Goal: Information Seeking & Learning: Learn about a topic

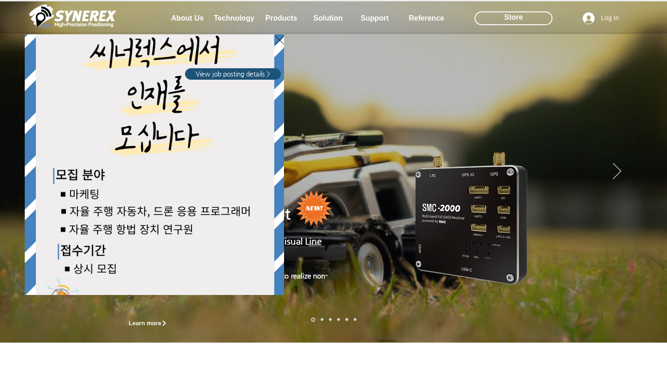
click at [291, 18] on div "LimX Dinamics" at bounding box center [333, 185] width 667 height 371
click at [285, 17] on div "LimX Dinamics" at bounding box center [333, 185] width 667 height 371
click at [284, 19] on div "LimX Dinamics" at bounding box center [333, 185] width 667 height 371
click at [528, 15] on div "LimX Dinamics" at bounding box center [333, 185] width 667 height 371
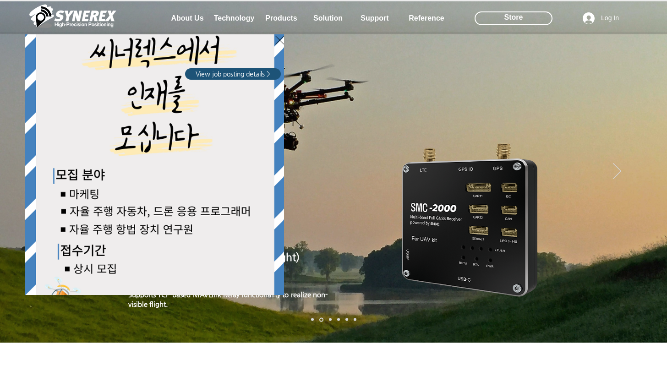
click at [512, 19] on div "LimX Dinamics" at bounding box center [333, 185] width 667 height 371
click at [515, 15] on div "LimX Dinamics" at bounding box center [333, 185] width 667 height 371
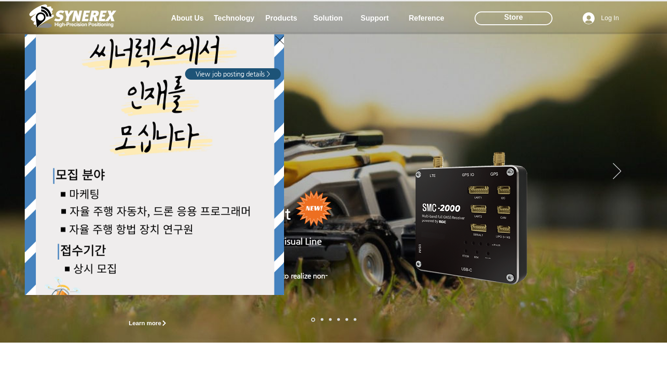
click at [524, 11] on div "LimX Dinamics" at bounding box center [333, 185] width 667 height 371
click at [515, 19] on div "LimX Dinamics" at bounding box center [333, 185] width 667 height 371
click at [517, 17] on div "LimX Dinamics" at bounding box center [333, 185] width 667 height 371
click at [646, 104] on div "LimX Dinamics" at bounding box center [333, 185] width 667 height 371
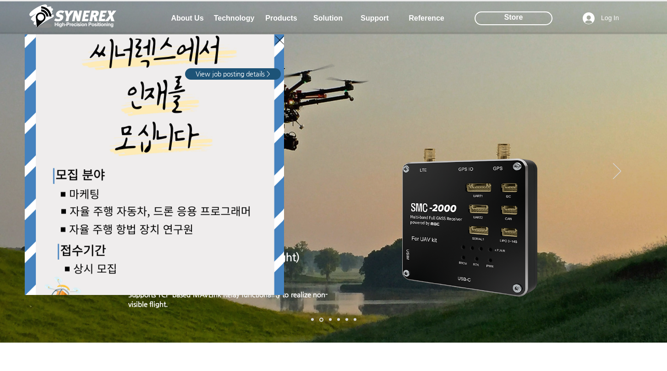
click at [520, 14] on div "LimX Dinamics" at bounding box center [333, 185] width 667 height 371
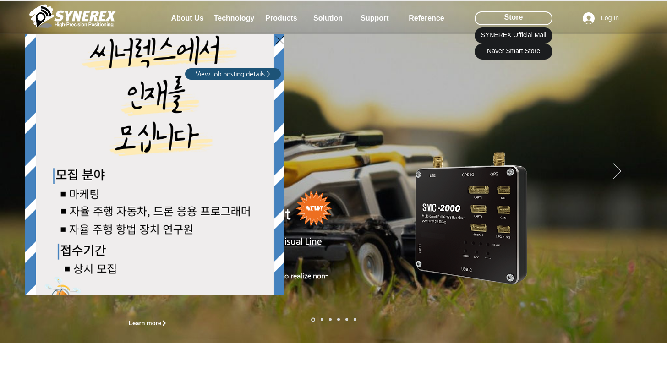
click at [515, 16] on div "LimX Dinamics" at bounding box center [333, 185] width 667 height 371
click at [513, 15] on div "LimX Dinamics" at bounding box center [333, 185] width 667 height 371
click at [519, 53] on div "LimX Dinamics" at bounding box center [333, 185] width 667 height 371
click at [520, 36] on div "LimX Dinamics" at bounding box center [333, 185] width 667 height 371
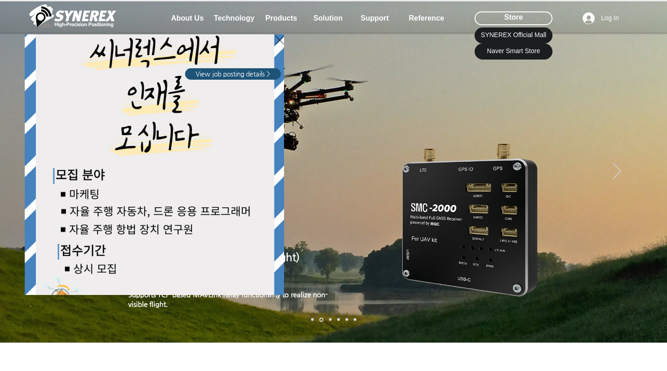
click at [643, 108] on div "LimX Dinamics" at bounding box center [333, 185] width 667 height 371
click at [510, 18] on div "LimX Dinamics" at bounding box center [333, 185] width 667 height 371
click at [403, 18] on div "LimX Dinamics" at bounding box center [333, 185] width 667 height 371
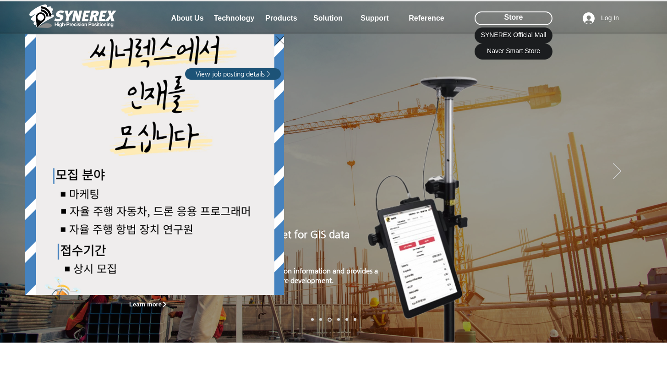
click at [194, 19] on div "LimX Dinamics" at bounding box center [111, 155] width 176 height 277
click at [370, 93] on div "LimX Dinamics" at bounding box center [333, 185] width 667 height 371
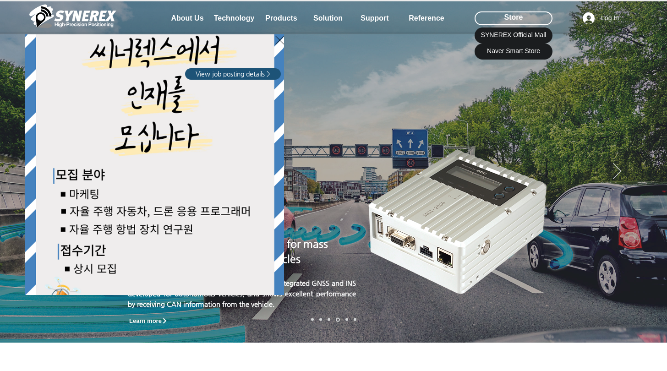
click at [248, 74] on span "View job posting details >" at bounding box center [233, 74] width 75 height 9
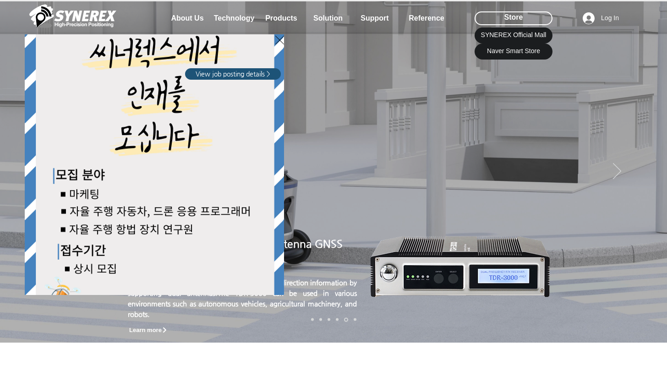
click at [277, 17] on div "LimX Dinamics" at bounding box center [333, 185] width 667 height 371
click at [280, 21] on div "LimX Dinamics" at bounding box center [333, 185] width 667 height 371
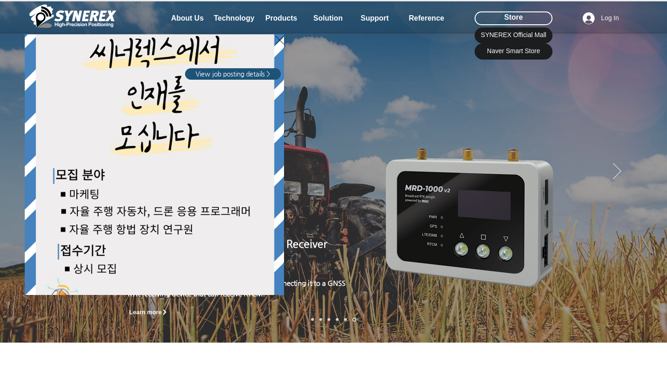
click at [511, 35] on div "LimX Dinamics" at bounding box center [333, 185] width 667 height 371
click at [500, 54] on div "LimX Dinamics" at bounding box center [333, 185] width 667 height 371
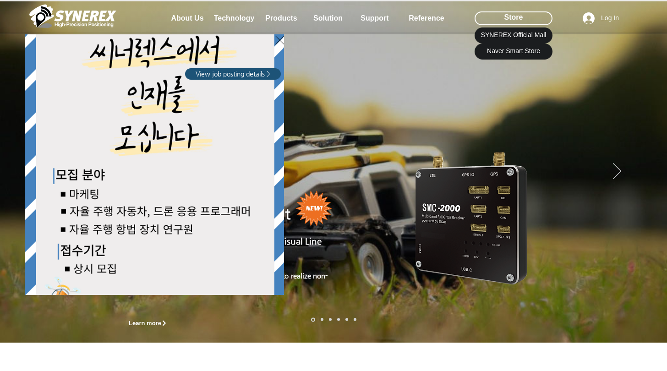
click at [415, 18] on div "LimX Dinamics" at bounding box center [333, 185] width 667 height 371
click at [648, 103] on div "LimX Dinamics" at bounding box center [333, 185] width 667 height 371
click at [646, 106] on div "LimX Dinamics" at bounding box center [333, 185] width 667 height 371
click at [624, 81] on div "LimX Dinamics" at bounding box center [333, 185] width 667 height 371
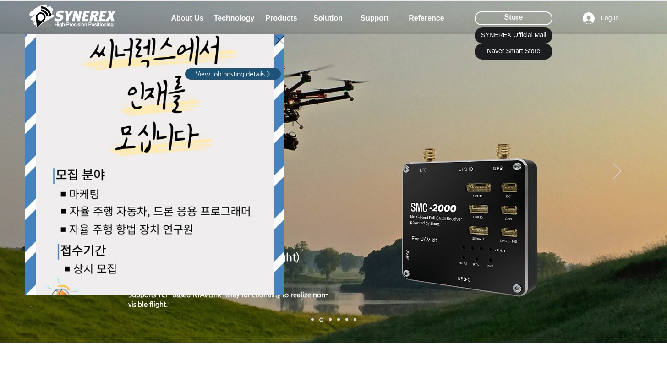
click at [611, 71] on div "LimX Dinamics" at bounding box center [333, 185] width 667 height 371
click at [195, 19] on div "LimX Dinamics" at bounding box center [111, 155] width 176 height 277
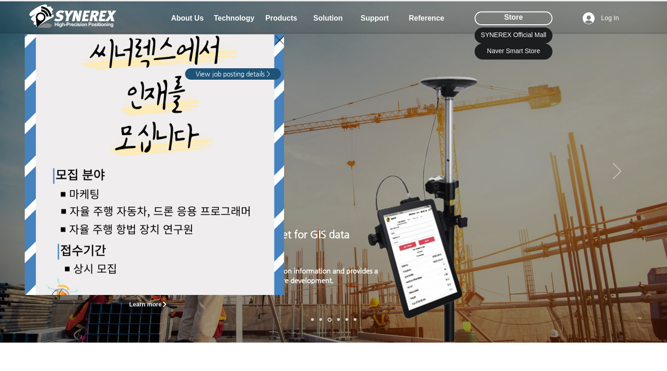
click at [267, 75] on span "View job posting details >" at bounding box center [233, 74] width 75 height 9
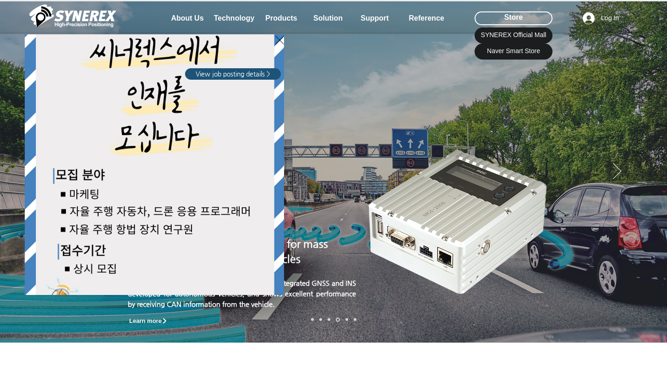
click at [514, 18] on div "LimX Dinamics" at bounding box center [333, 185] width 667 height 371
click at [425, 21] on div "LimX Dinamics" at bounding box center [333, 185] width 667 height 371
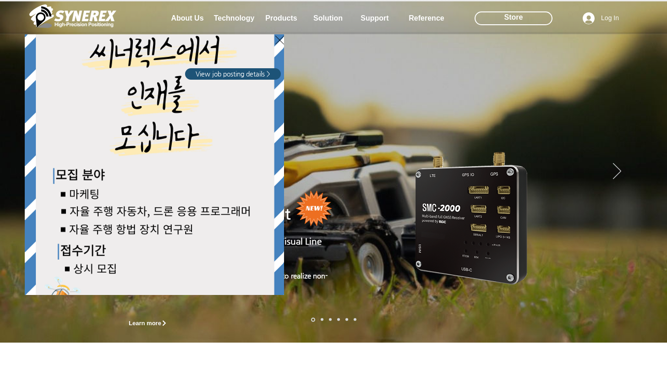
click at [374, 20] on div "LimX Dinamics" at bounding box center [333, 185] width 667 height 371
click at [375, 16] on div "LimX Dinamics" at bounding box center [333, 185] width 667 height 371
click at [333, 16] on div "LimX Dinamics" at bounding box center [333, 185] width 667 height 371
click at [619, 170] on div "LimX Dinamics" at bounding box center [333, 185] width 667 height 371
